Goal: Information Seeking & Learning: Learn about a topic

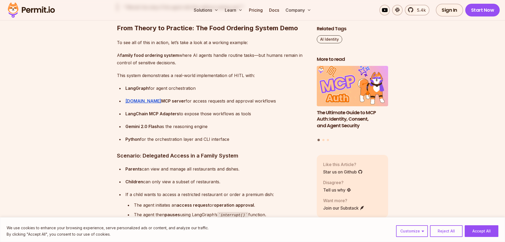
scroll to position [2283, 0]
click at [461, 233] on button "Reject All" at bounding box center [446, 231] width 33 height 12
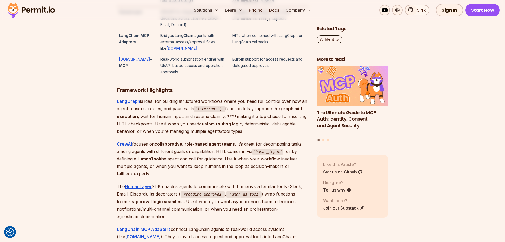
scroll to position [1248, 0]
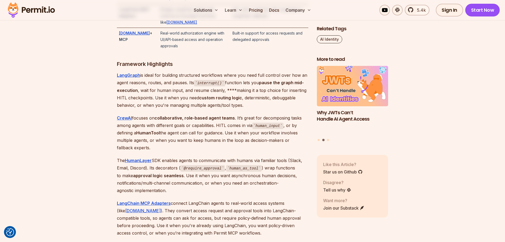
click at [221, 120] on p "CrewAI focuses on collaborative, role-based agent teams . It’s great for decomp…" at bounding box center [213, 132] width 192 height 37
drag, startPoint x: 221, startPoint y: 120, endPoint x: 296, endPoint y: 122, distance: 74.9
click at [296, 122] on p "CrewAI focuses on collaborative, role-based agent teams . It’s great for decomp…" at bounding box center [213, 132] width 192 height 37
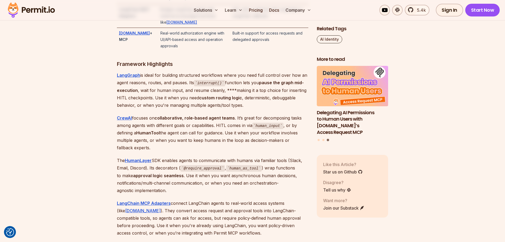
click at [123, 128] on p "CrewAI focuses on collaborative, role-based agent teams . It’s great for decomp…" at bounding box center [213, 132] width 192 height 37
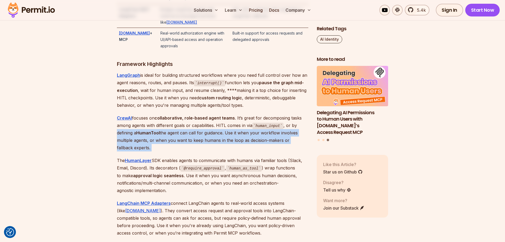
drag, startPoint x: 123, startPoint y: 128, endPoint x: 295, endPoint y: 140, distance: 172.1
click at [295, 140] on p "CrewAI focuses on collaborative, role-based agent teams . It’s great for decomp…" at bounding box center [213, 132] width 192 height 37
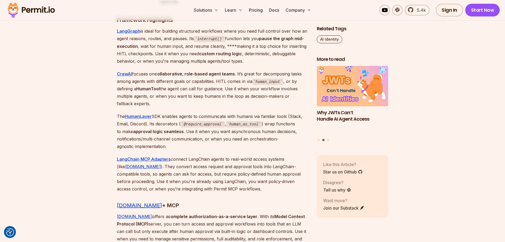
scroll to position [1301, 0]
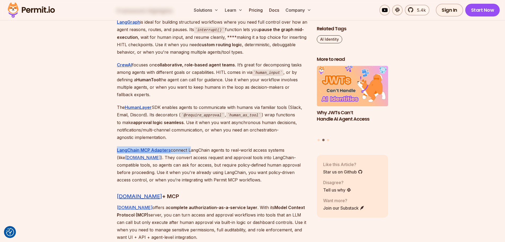
drag, startPoint x: 179, startPoint y: 132, endPoint x: 198, endPoint y: 145, distance: 23.1
click at [199, 146] on p "LangChain MCP Adapters connect LangChain agents to real-world access systems (l…" at bounding box center [213, 164] width 192 height 37
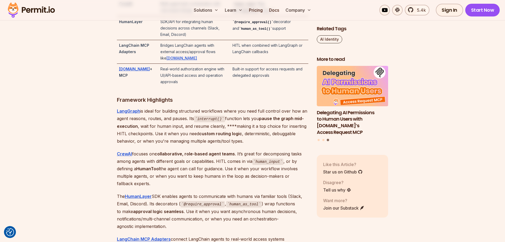
scroll to position [1222, 0]
